Goal: Navigation & Orientation: Find specific page/section

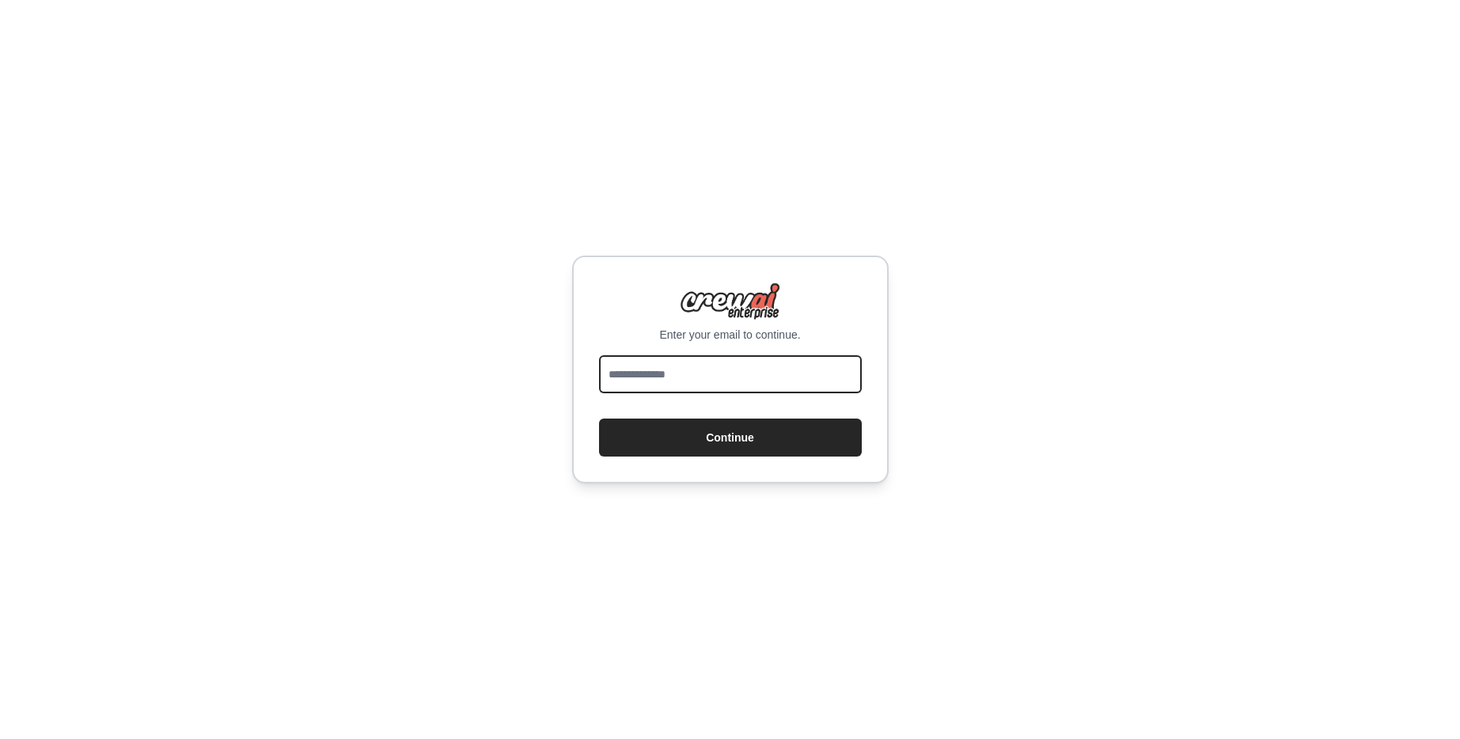
click at [701, 383] on input "email" at bounding box center [730, 374] width 263 height 38
type input "**********"
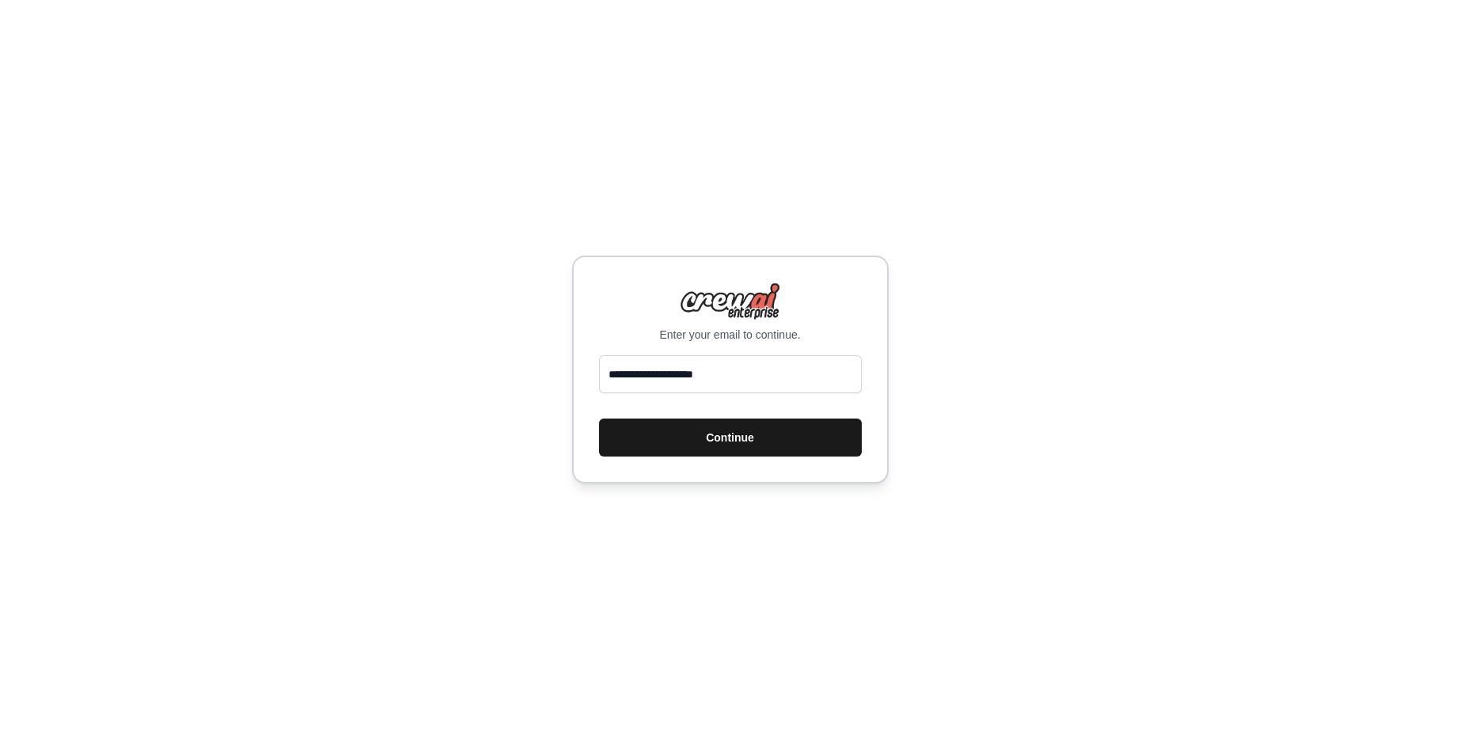
click at [684, 438] on button "Continue" at bounding box center [730, 438] width 263 height 38
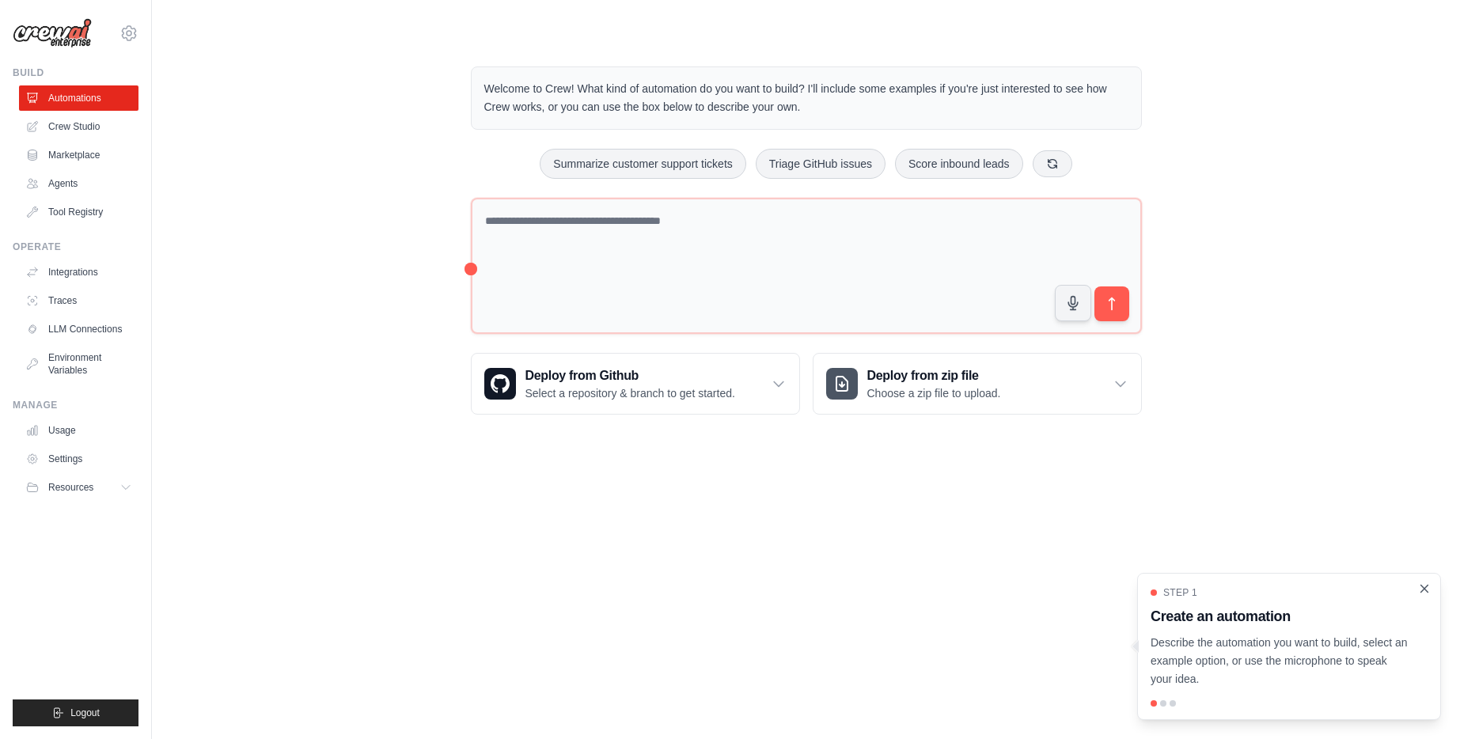
click at [1424, 588] on icon "Close walkthrough" at bounding box center [1424, 588] width 7 height 7
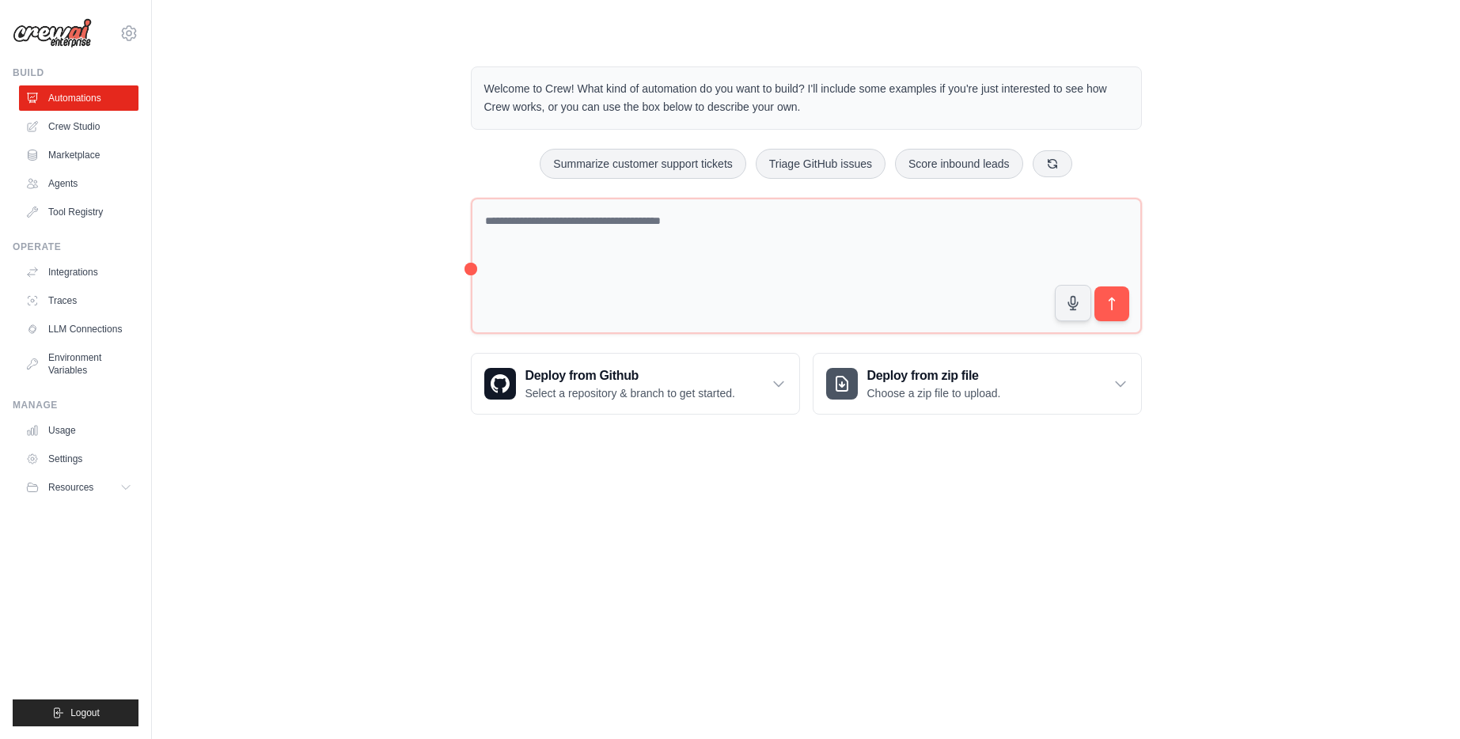
click at [562, 526] on body "[EMAIL_ADDRESS][DOMAIN_NAME] Settings Build Automations Crew Studio" at bounding box center [730, 369] width 1460 height 739
click at [46, 29] on img at bounding box center [52, 33] width 79 height 30
click at [131, 32] on icon at bounding box center [128, 33] width 19 height 19
click at [258, 125] on div "Welcome to Crew! What kind of automation do you want to build? I'll include som…" at bounding box center [805, 240] width 1257 height 399
click at [83, 212] on link "Tool Registry" at bounding box center [80, 211] width 119 height 25
